Goal: Task Accomplishment & Management: Manage account settings

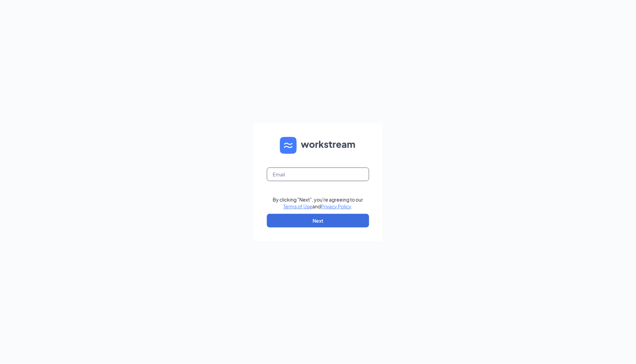
click at [309, 179] on input "text" at bounding box center [318, 175] width 102 height 14
type input "[PERSON_NAME][EMAIL_ADDRESS][DOMAIN_NAME]"
click at [320, 220] on button "Next" at bounding box center [318, 221] width 102 height 14
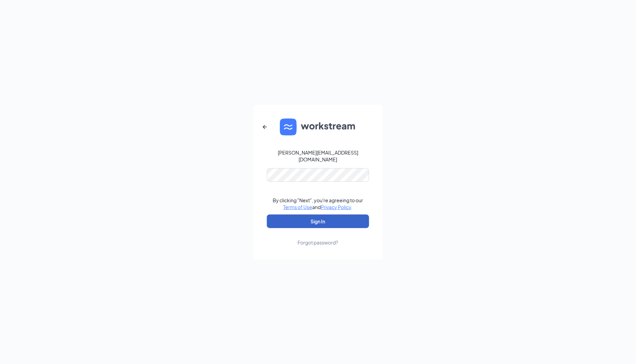
click at [316, 220] on button "Sign In" at bounding box center [318, 222] width 102 height 14
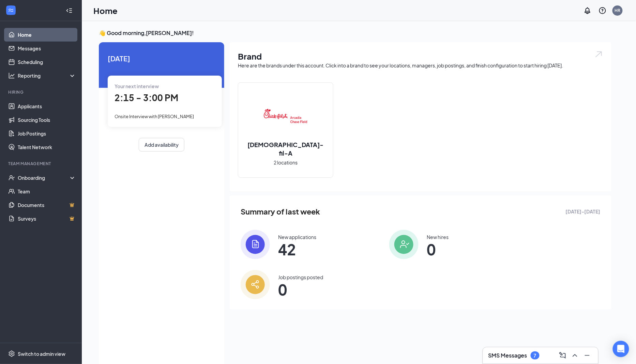
click at [169, 109] on div "Your next interview 2:15 - 3:00 PM Onsite Interview with [PERSON_NAME]" at bounding box center [165, 101] width 114 height 51
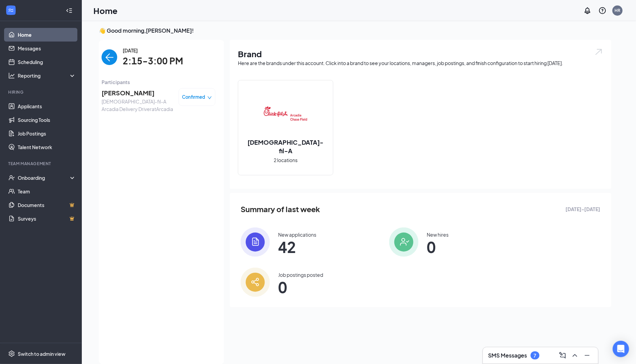
click at [133, 95] on span "[PERSON_NAME]" at bounding box center [138, 93] width 72 height 10
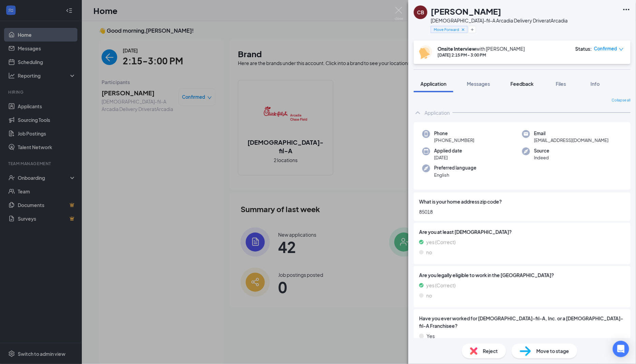
click at [525, 83] on span "Feedback" at bounding box center [522, 84] width 23 height 6
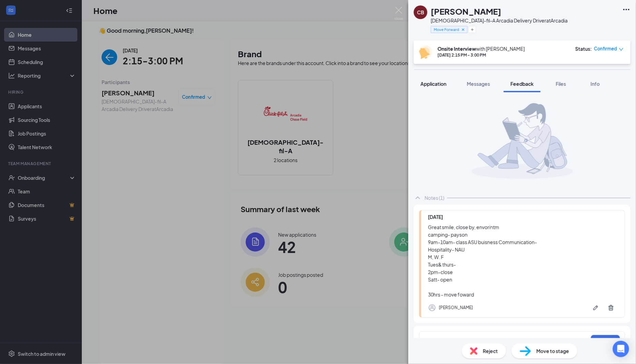
click at [434, 82] on span "Application" at bounding box center [434, 84] width 26 height 6
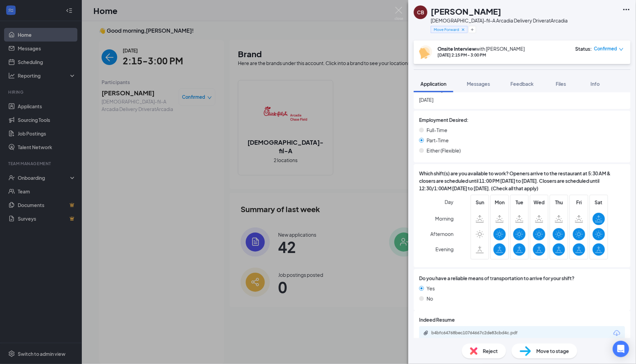
scroll to position [411, 0]
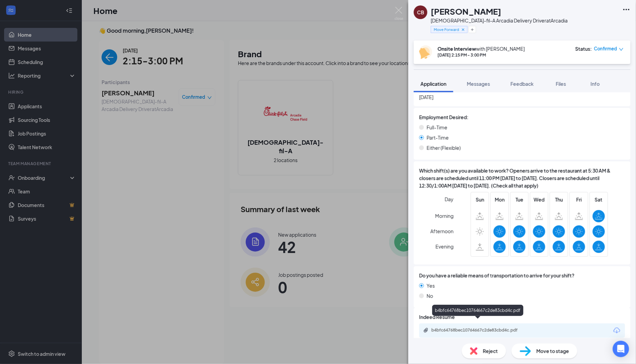
click at [452, 328] on div "b4bfc64768bec10764667c2de83cbd4c.pdf" at bounding box center [479, 330] width 95 height 5
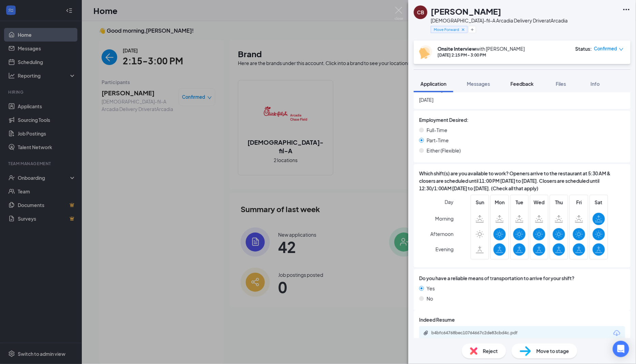
click at [524, 82] on span "Feedback" at bounding box center [522, 84] width 23 height 6
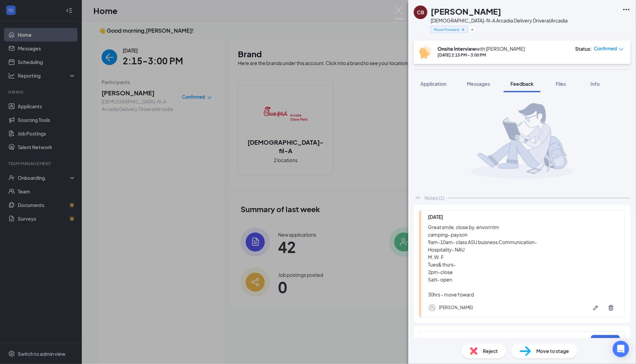
click at [544, 355] on span "Move to stage" at bounding box center [552, 351] width 33 height 7
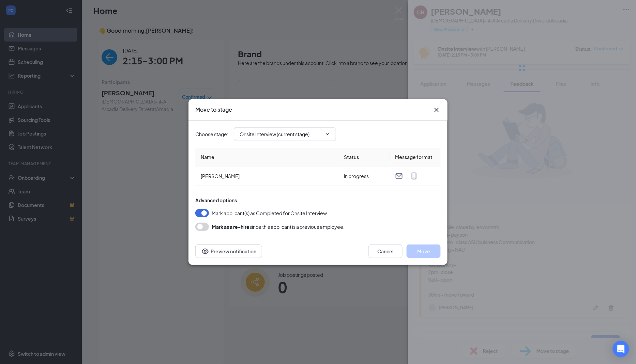
type input "Hiring Complete (final stage)"
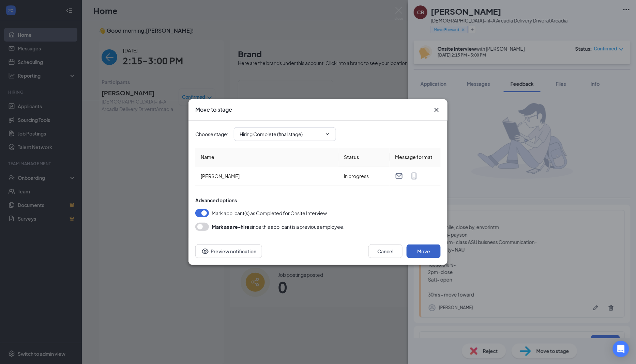
click at [420, 252] on button "Move" at bounding box center [424, 252] width 34 height 14
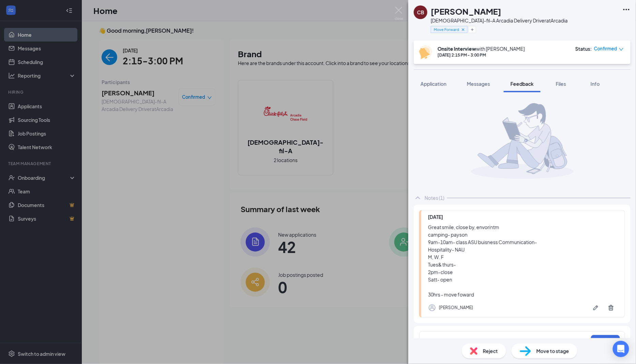
click at [557, 353] on span "Move to stage" at bounding box center [552, 351] width 33 height 7
type input "Hiring Complete (final stage)"
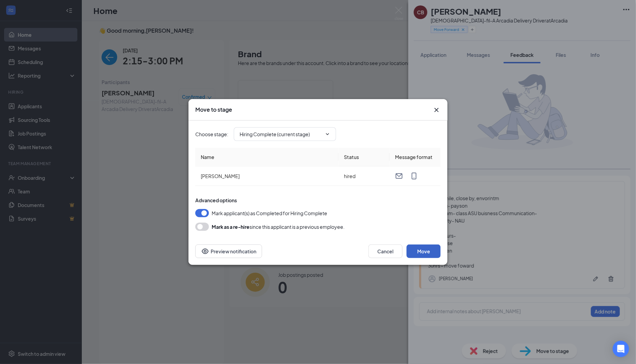
click at [420, 253] on button "Move" at bounding box center [424, 252] width 34 height 14
click at [437, 108] on icon "Cross" at bounding box center [437, 110] width 8 height 8
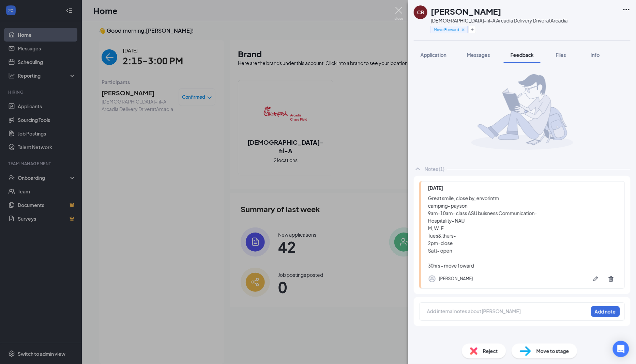
click at [395, 13] on img at bounding box center [399, 13] width 9 height 13
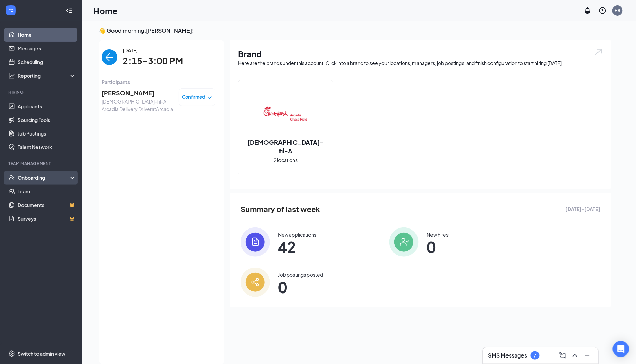
click at [35, 175] on div "Onboarding" at bounding box center [44, 178] width 52 height 7
click at [33, 190] on link "Overview" at bounding box center [47, 192] width 58 height 14
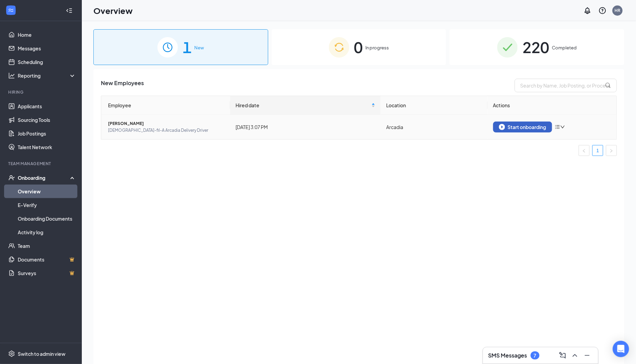
click at [511, 129] on div "Start onboarding" at bounding box center [522, 127] width 47 height 6
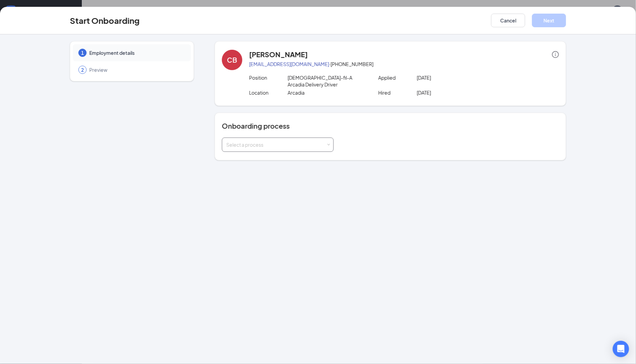
click at [322, 141] on div "Select a process" at bounding box center [276, 144] width 100 height 7
click at [279, 152] on li "03091 Onboarding" at bounding box center [278, 152] width 112 height 12
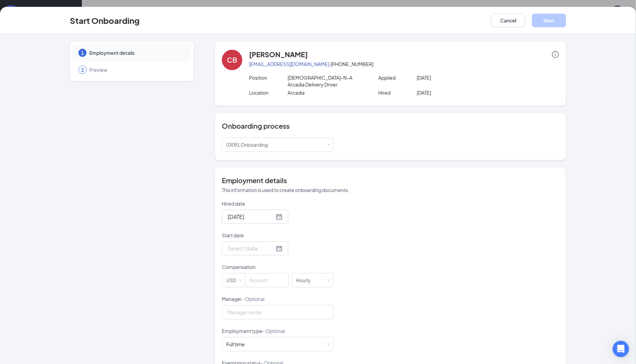
click at [268, 253] on form "Hired date [DATE] Start date Compensation USD Hourly Manager - Optional Employm…" at bounding box center [278, 311] width 112 height 223
click at [267, 244] on div at bounding box center [255, 248] width 55 height 9
type input "[DATE]"
click at [267, 305] on div "15" at bounding box center [269, 309] width 8 height 8
click at [349, 233] on div "Hired date [DATE] Start date [DATE] [DATE] Su Mo Tu We Th Fr Sa 28 29 30 1 2 3 …" at bounding box center [390, 311] width 337 height 223
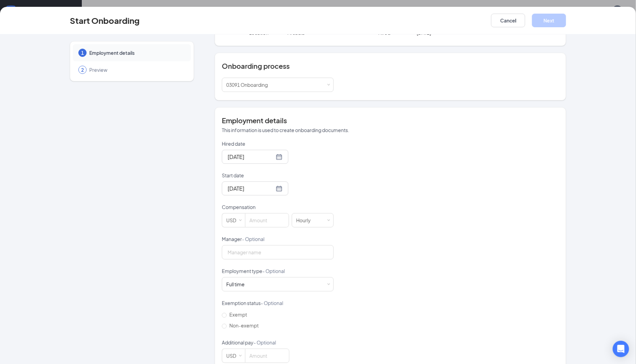
scroll to position [66, 0]
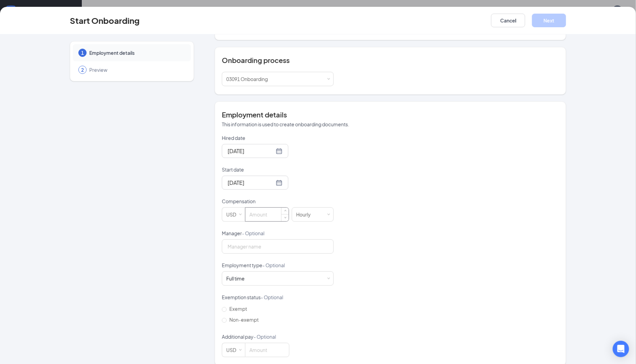
click at [272, 208] on input at bounding box center [266, 215] width 43 height 14
type input "15"
click at [425, 218] on div "Hired date [DATE] Start date [DATE] [DATE] Su Mo Tu We Th Fr Sa 28 29 30 1 2 3 …" at bounding box center [390, 246] width 337 height 223
click at [309, 240] on input "Manager - Optional" at bounding box center [278, 247] width 112 height 14
type input "[PERSON_NAME]"
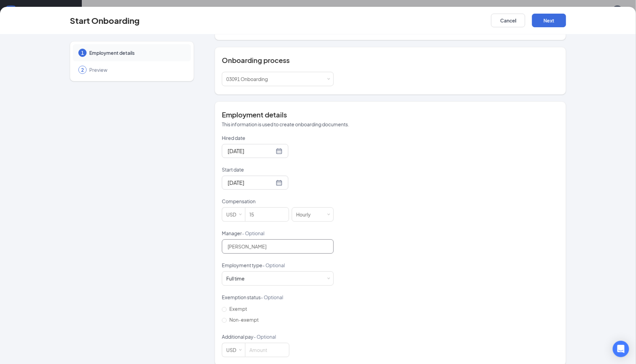
scroll to position [31, 0]
click at [556, 18] on button "Next" at bounding box center [549, 21] width 34 height 14
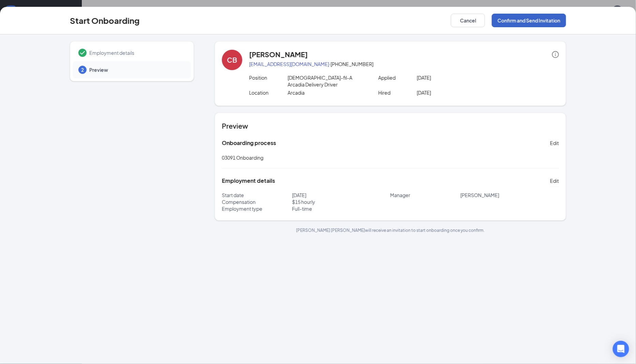
click at [545, 19] on button "Confirm and Send Invitation" at bounding box center [529, 21] width 74 height 14
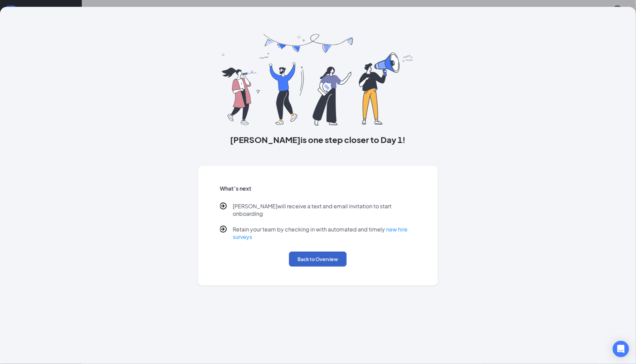
click at [331, 252] on button "Back to Overview" at bounding box center [318, 259] width 58 height 15
